Goal: Transaction & Acquisition: Purchase product/service

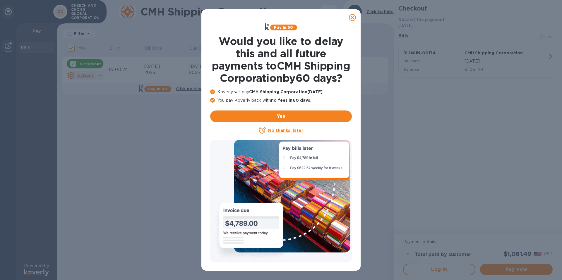
click at [355, 18] on icon at bounding box center [352, 17] width 7 height 7
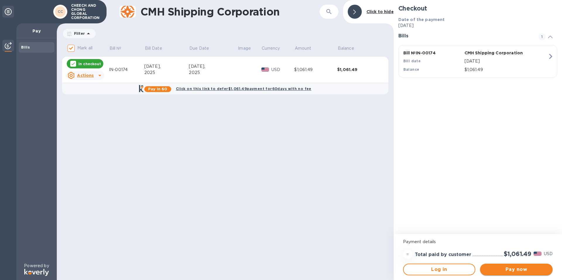
click at [518, 271] on span "Pay now" at bounding box center [516, 269] width 63 height 7
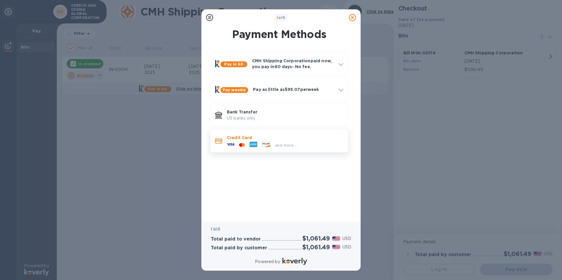
click at [237, 142] on div at bounding box center [242, 145] width 11 height 6
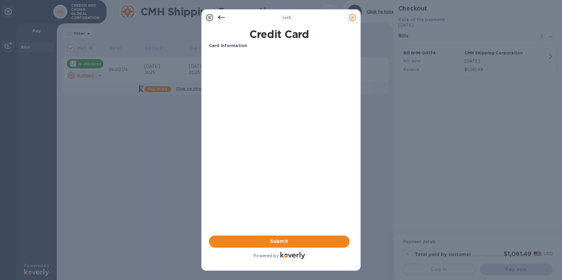
click at [288, 242] on span "Submit" at bounding box center [279, 241] width 131 height 7
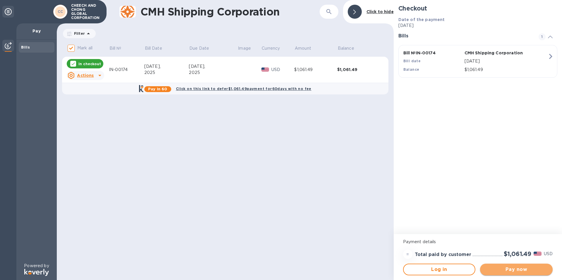
click at [501, 272] on span "Pay now" at bounding box center [516, 269] width 63 height 7
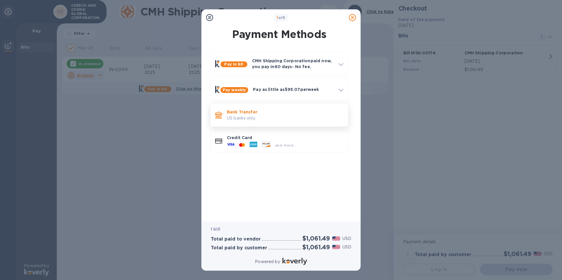
click at [245, 112] on p "Bank Transfer" at bounding box center [285, 112] width 116 height 6
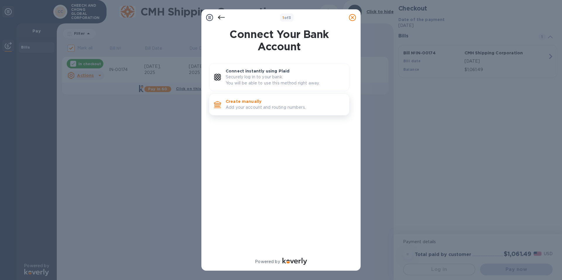
click at [256, 108] on p "Add your account and routing numbers." at bounding box center [285, 107] width 119 height 6
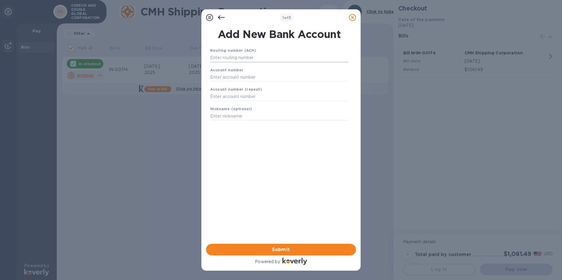
click at [231, 56] on input "text" at bounding box center [279, 58] width 138 height 9
type input "263184488"
type input "22246048"
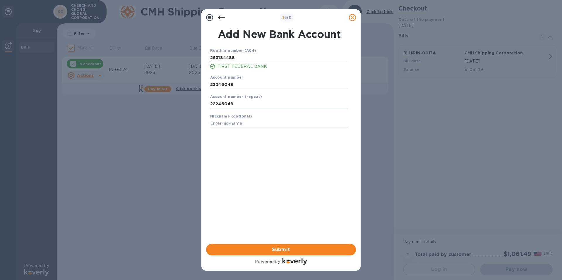
type input "22246048"
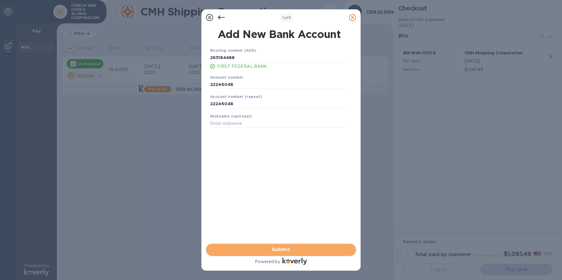
click at [292, 252] on span "Submit" at bounding box center [281, 249] width 140 height 7
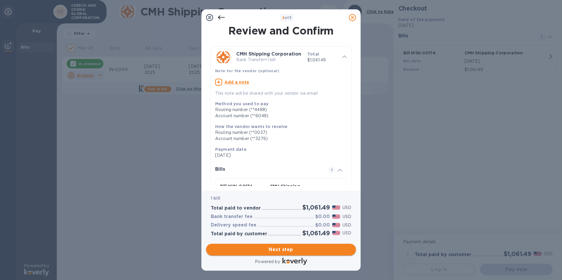
click at [286, 249] on span "Next step" at bounding box center [281, 249] width 140 height 7
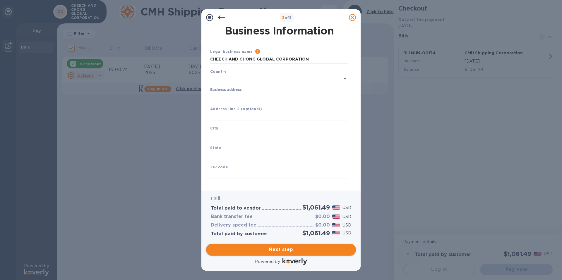
type input "[GEOGRAPHIC_DATA]"
click at [237, 93] on input "Business address" at bounding box center [279, 95] width 138 height 9
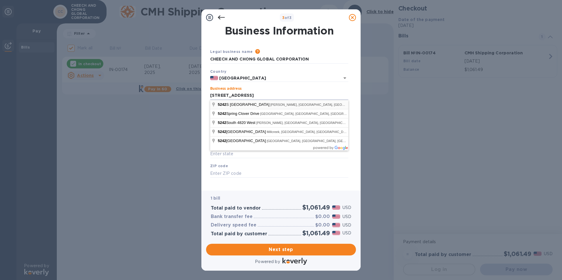
type input "[STREET_ADDRESS]"
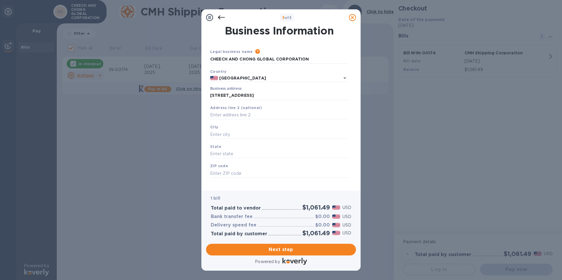
type input "[PERSON_NAME]"
type input "UT"
type input "84123"
click at [254, 113] on input "text" at bounding box center [279, 115] width 138 height 9
type input "Suite 390"
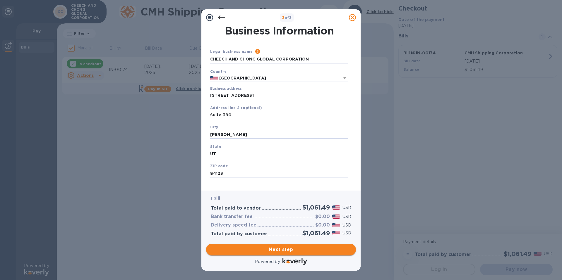
click at [289, 249] on span "Next step" at bounding box center [281, 249] width 140 height 7
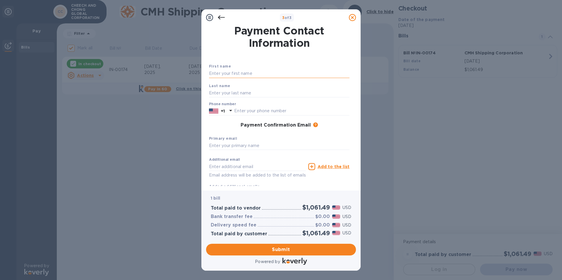
click at [224, 74] on input "text" at bounding box center [279, 73] width 140 height 9
type input "Ivy"
type input "Sichanpheng"
type input "8016710115"
drag, startPoint x: 285, startPoint y: 168, endPoint x: 154, endPoint y: 161, distance: 130.7
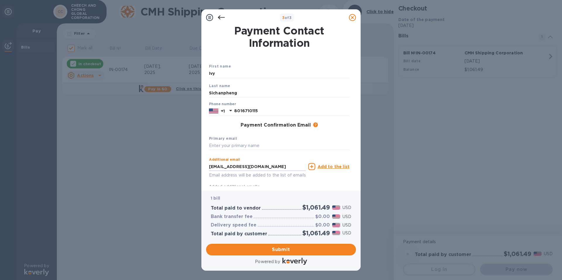
click at [153, 161] on div "3 of 3 Payment Contact Information First name [PERSON_NAME] Last name Sichanphe…" at bounding box center [281, 140] width 562 height 280
type input "[EMAIL_ADDRESS][DOMAIN_NAME]"
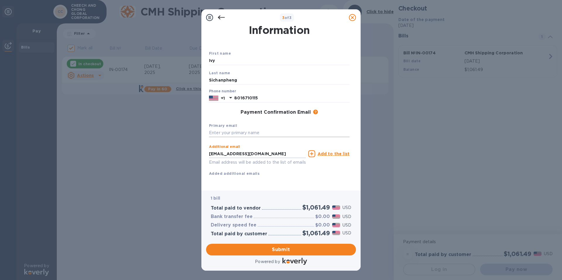
scroll to position [20, 0]
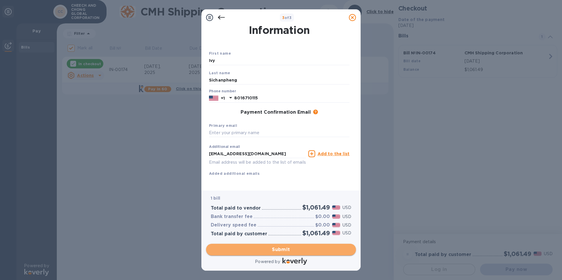
click at [293, 250] on span "Submit" at bounding box center [281, 249] width 140 height 7
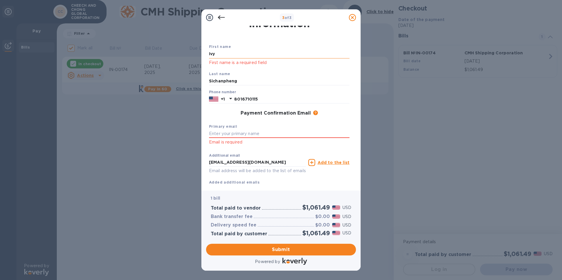
click at [233, 56] on input "Ivy" at bounding box center [279, 54] width 140 height 9
click at [229, 62] on p "First name is a required field" at bounding box center [279, 62] width 140 height 7
click at [225, 48] on b "First name" at bounding box center [220, 46] width 22 height 4
click at [225, 53] on input "Ivy" at bounding box center [279, 54] width 140 height 9
drag, startPoint x: 225, startPoint y: 53, endPoint x: 161, endPoint y: 55, distance: 63.8
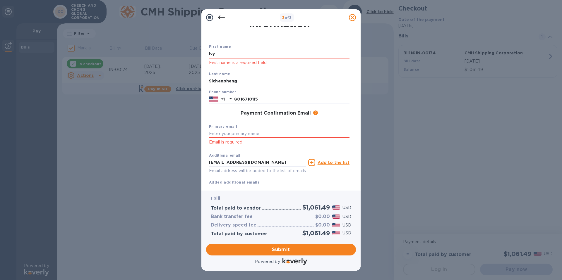
click at [161, 55] on div "3 of 3 Payment Contact Information First name [PERSON_NAME] First name is a req…" at bounding box center [281, 140] width 562 height 280
type input "[PERSON_NAME]"
click at [254, 133] on input "text" at bounding box center [279, 134] width 140 height 9
type input "[EMAIL_ADDRESS][DOMAIN_NAME]"
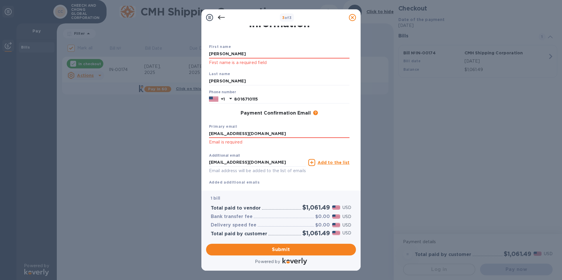
click at [346, 128] on div "Primary email [EMAIL_ADDRESS][DOMAIN_NAME] Email is required" at bounding box center [279, 134] width 145 height 27
drag, startPoint x: 275, startPoint y: 164, endPoint x: 172, endPoint y: 159, distance: 102.5
click at [172, 159] on div "3 of 3 Payment Contact Information First name [PERSON_NAME] First name is a req…" at bounding box center [281, 140] width 562 height 280
type input "[EMAIL_ADDRESS][DOMAIN_NAME]"
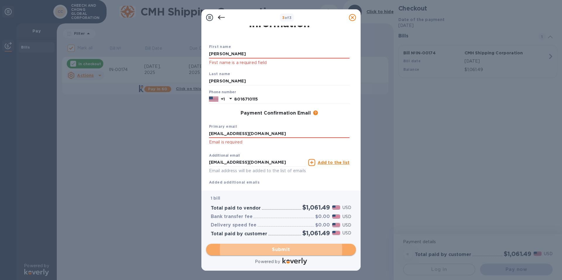
click at [289, 249] on span "Submit" at bounding box center [281, 249] width 140 height 7
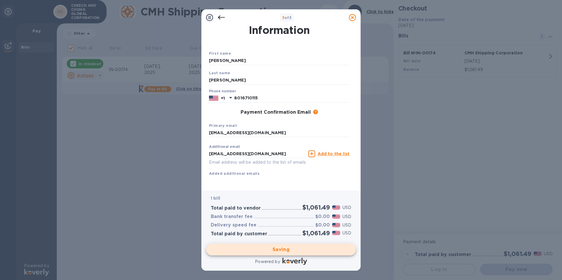
checkbox input "false"
